Goal: Transaction & Acquisition: Book appointment/travel/reservation

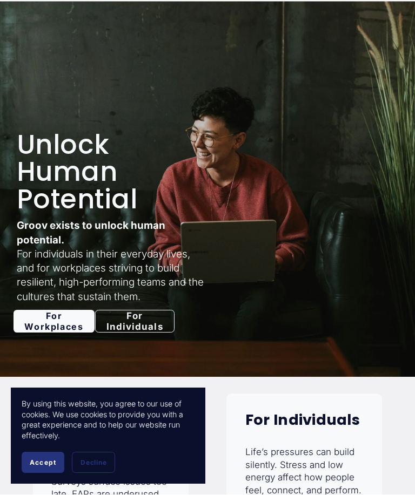
scroll to position [140, 0]
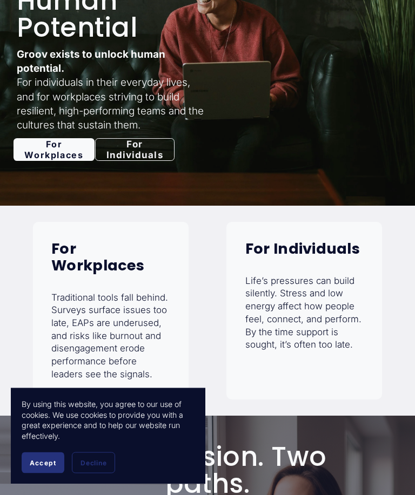
click at [145, 172] on div "Unlock Human Potential Groov exists to unlock human potential. For individuals …" at bounding box center [207, 61] width 415 height 258
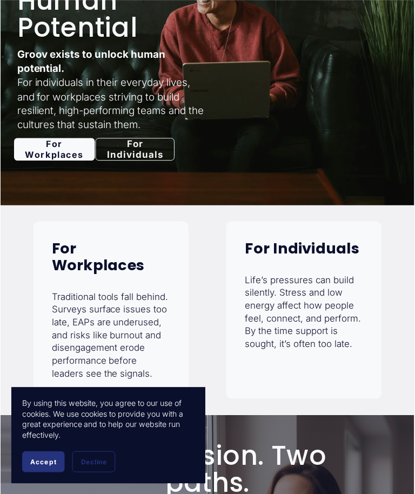
scroll to position [140, 0]
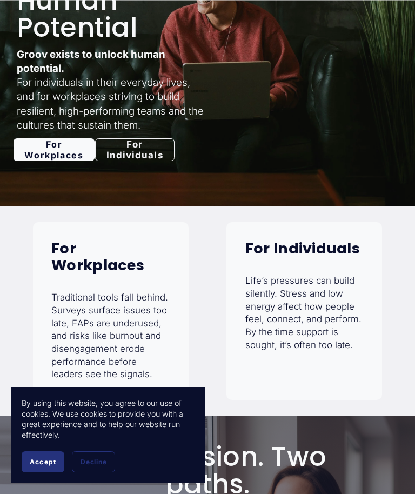
click at [142, 154] on link "For Individuals" at bounding box center [135, 149] width 80 height 23
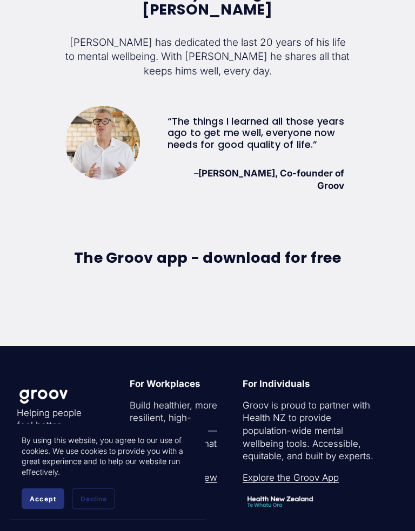
scroll to position [2277, 0]
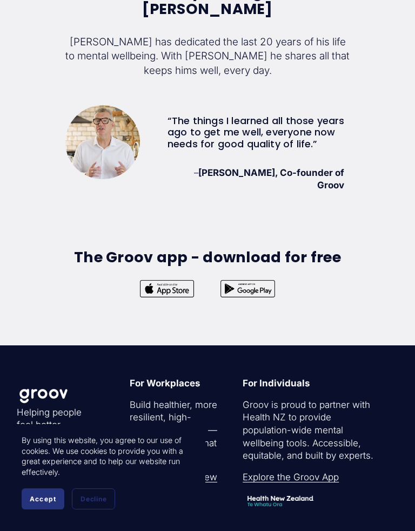
click at [256, 288] on div at bounding box center [247, 289] width 75 height 22
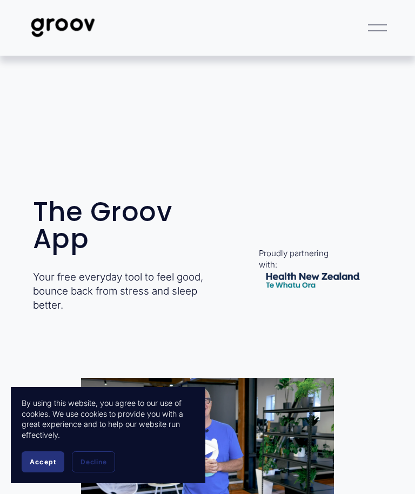
scroll to position [0, 0]
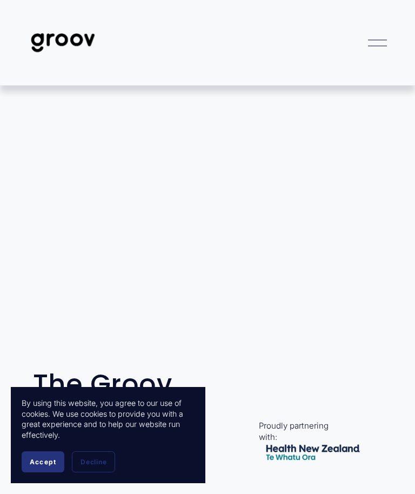
click at [374, 49] on div at bounding box center [377, 42] width 19 height 19
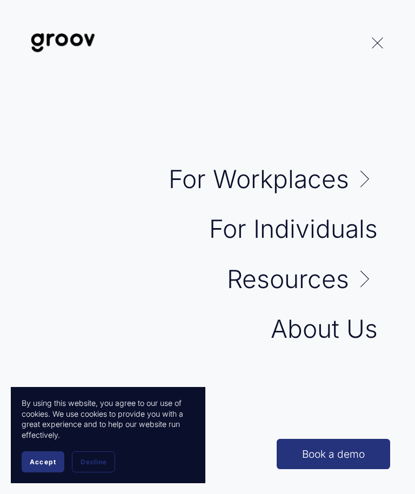
click at [312, 183] on link "Folder: For Workplaces" at bounding box center [273, 178] width 209 height 25
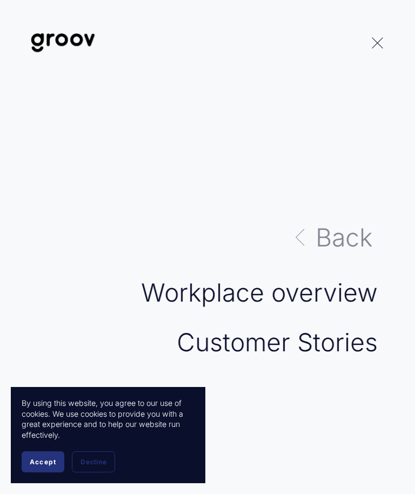
click at [37, 463] on span "Accept" at bounding box center [43, 461] width 26 height 8
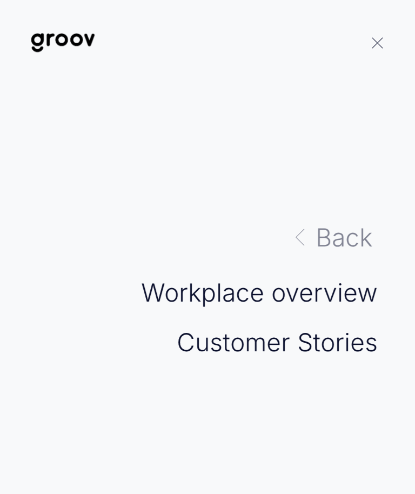
click at [305, 290] on link "Workplace overview" at bounding box center [259, 292] width 237 height 25
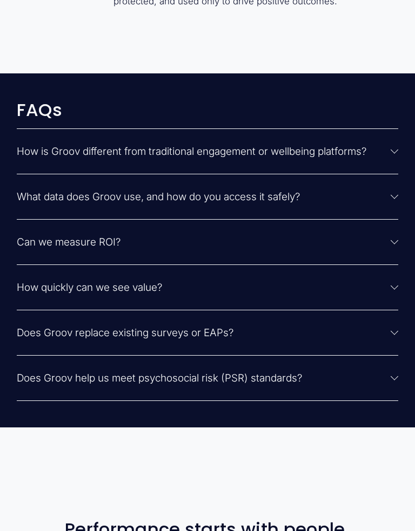
scroll to position [2439, 0]
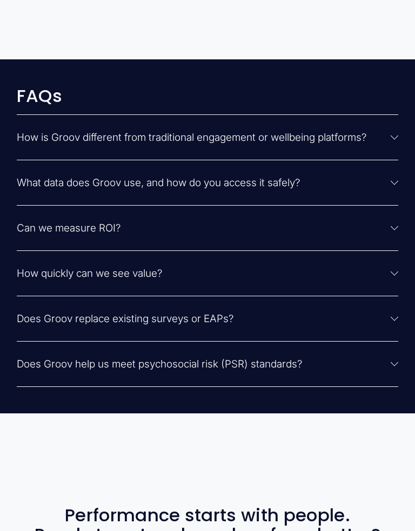
click at [387, 280] on span "How quickly can we see value?" at bounding box center [204, 273] width 374 height 12
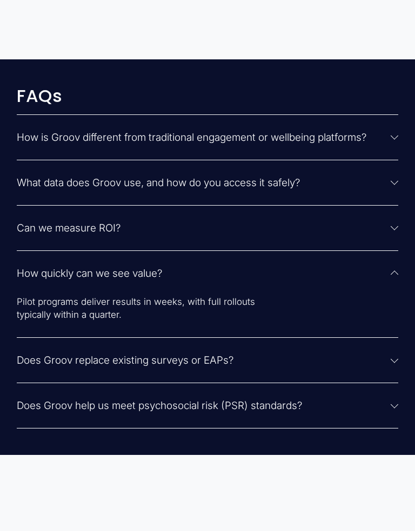
click at [386, 234] on span "Can we measure ROI?" at bounding box center [204, 228] width 374 height 12
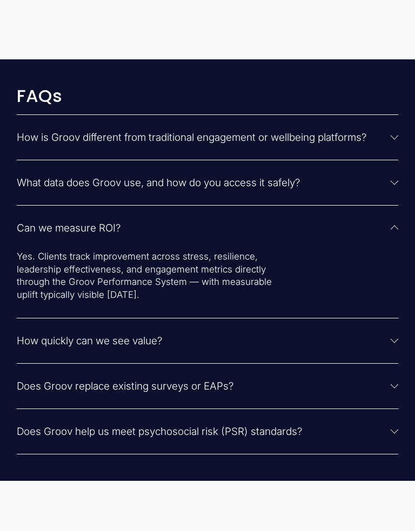
click at [391, 184] on button "What data does Groov use, and how do you access it safely?" at bounding box center [208, 182] width 382 height 45
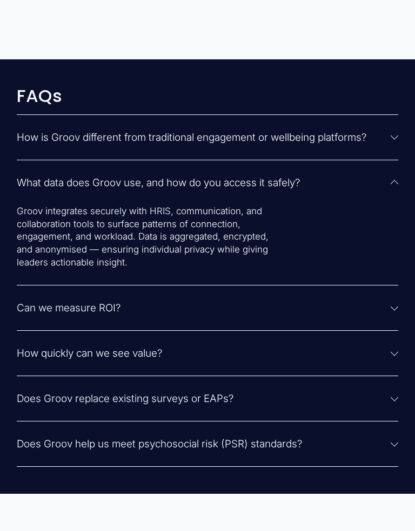
click at [379, 153] on button "How is Groov different from traditional engagement or wellbeing platforms?" at bounding box center [208, 137] width 382 height 45
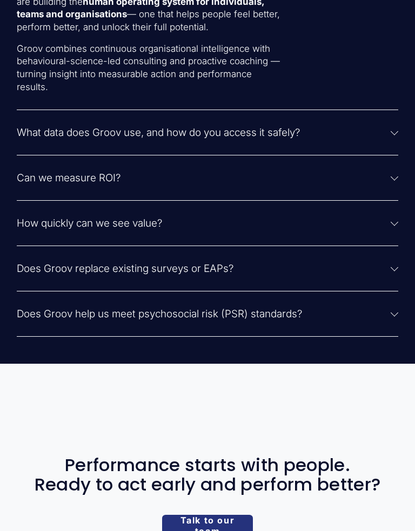
scroll to position [2645, 0]
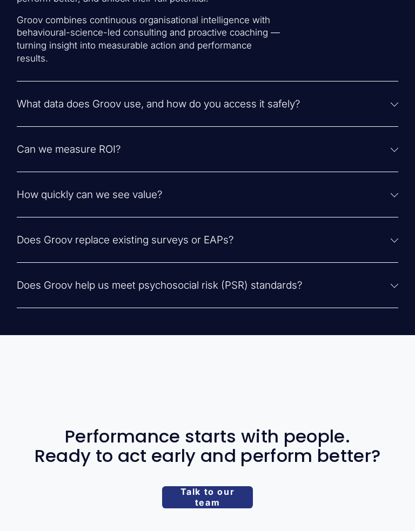
click at [382, 246] on span "Does Groov replace existing surveys or EAPs?" at bounding box center [204, 240] width 374 height 12
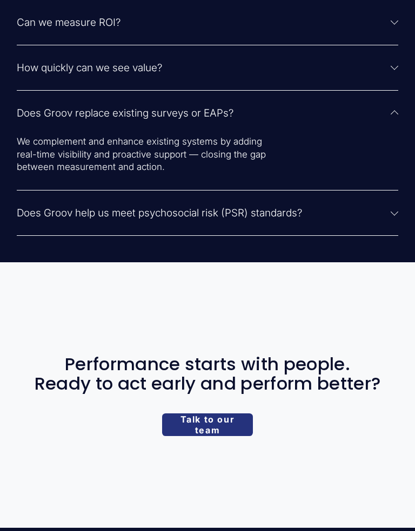
click at [380, 218] on span "Does Groov help us meet psychosocial risk (PSR) standards?" at bounding box center [204, 213] width 374 height 12
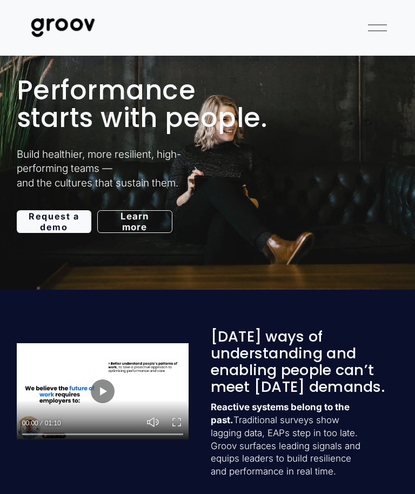
scroll to position [35, 0]
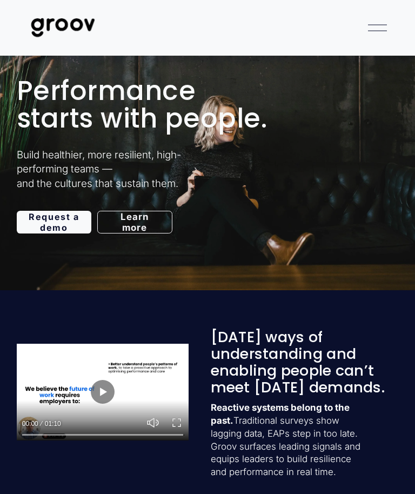
click at [134, 225] on link "Learn more" at bounding box center [134, 222] width 75 height 23
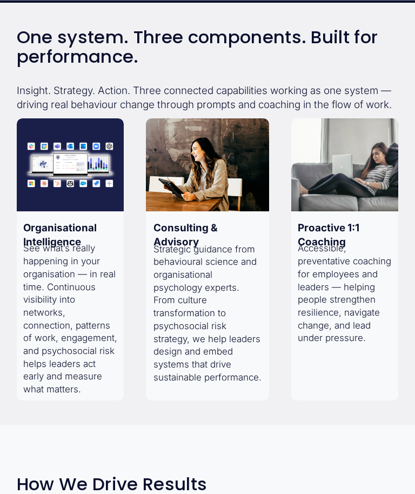
click at [178, 246] on strong "Consulting & Advisory" at bounding box center [186, 234] width 66 height 26
click at [353, 241] on strong "Proactive 1:1 Coaching" at bounding box center [330, 234] width 64 height 26
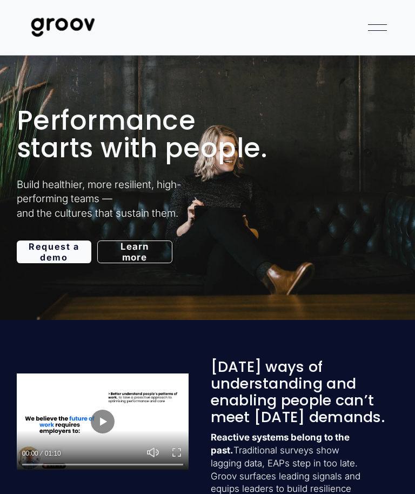
scroll to position [0, 0]
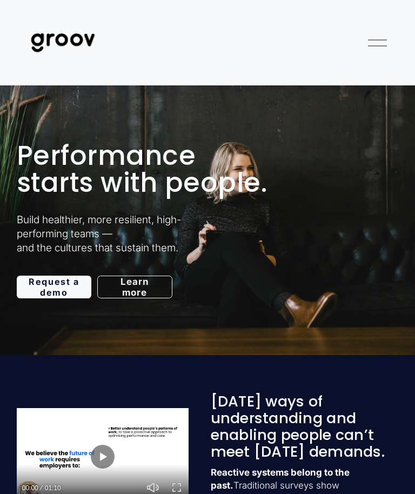
click at [50, 292] on link "Request a demo" at bounding box center [54, 286] width 75 height 23
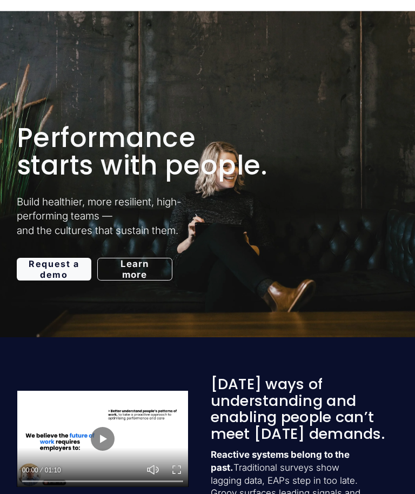
scroll to position [622, 0]
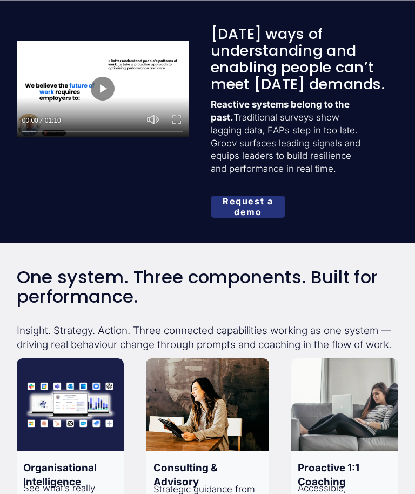
click at [100, 85] on button "Play" at bounding box center [103, 89] width 24 height 24
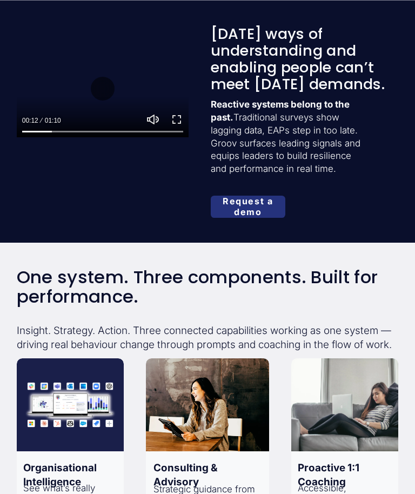
click at [102, 87] on button "Play" at bounding box center [103, 89] width 24 height 24
click at [104, 89] on button "Play" at bounding box center [103, 89] width 24 height 24
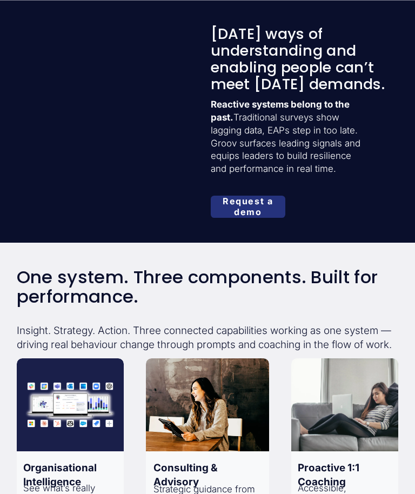
type input "71.38"
